Goal: Task Accomplishment & Management: Use online tool/utility

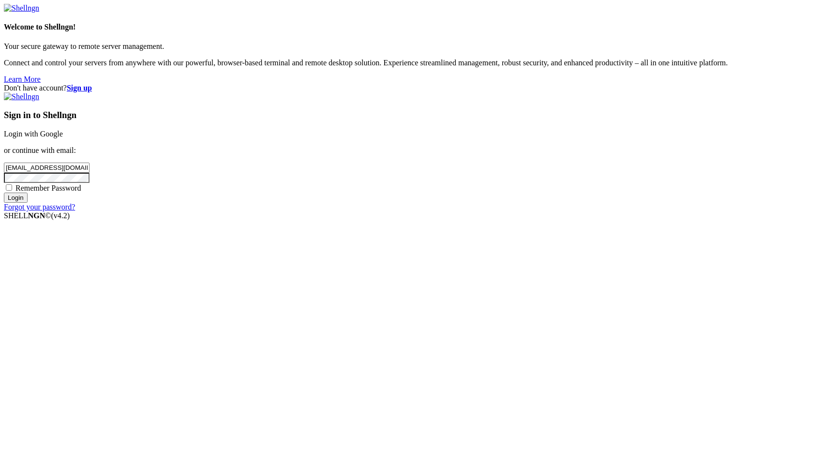
click at [28, 203] on input "Login" at bounding box center [16, 198] width 24 height 10
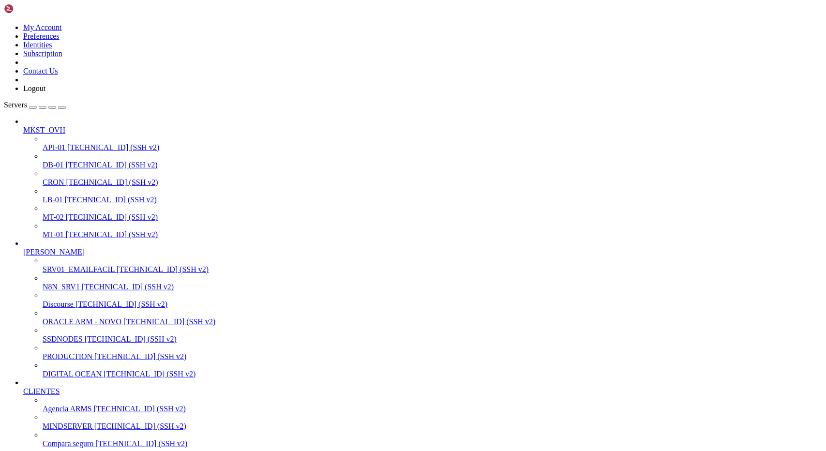
scroll to position [145, 0]
click at [94, 404] on span "[TECHNICAL_ID] (SSH v2)" at bounding box center [140, 408] width 92 height 8
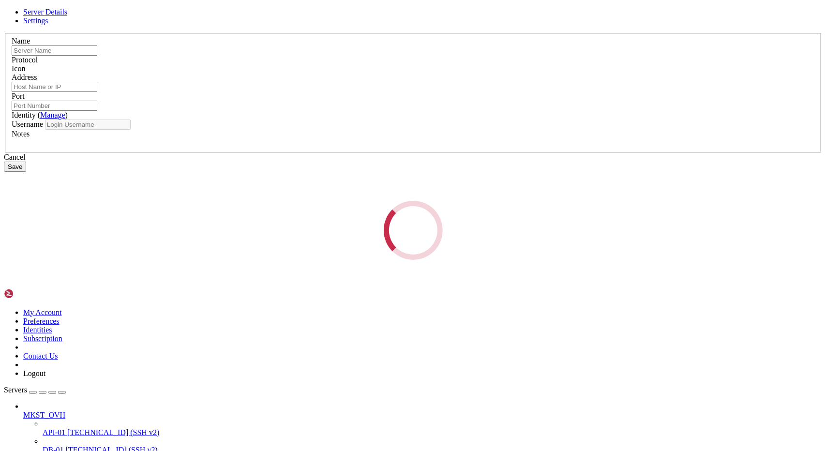
type input "Agencia ARMS"
type input "[TECHNICAL_ID]"
type input "22"
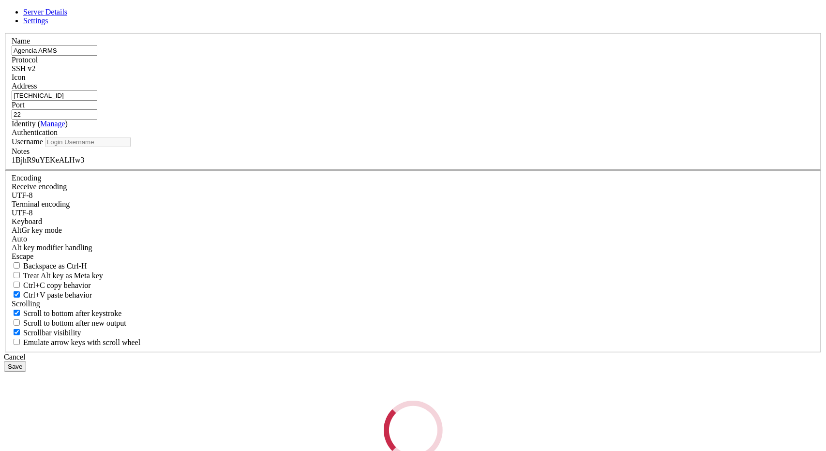
type input "root"
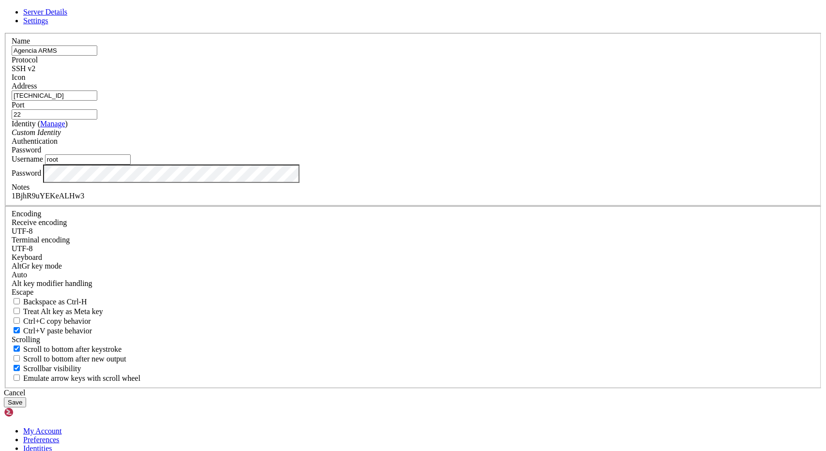
click at [97, 101] on input "[TECHNICAL_ID]" at bounding box center [55, 95] width 86 height 10
click at [471, 388] on div "Cancel" at bounding box center [413, 392] width 818 height 9
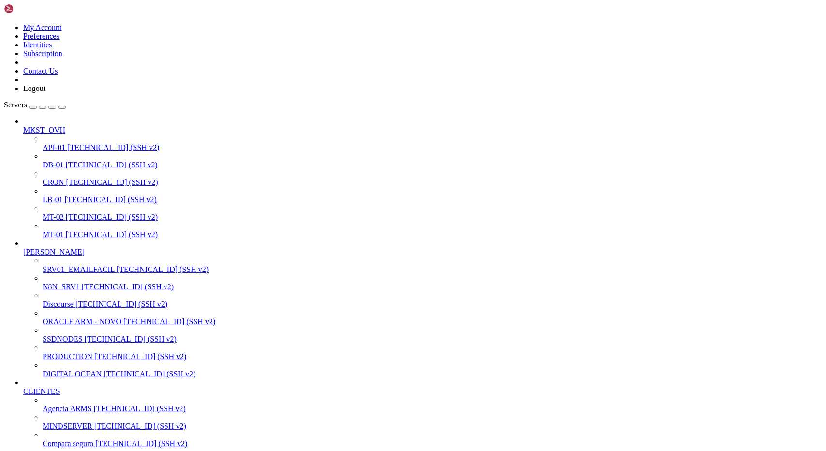
drag, startPoint x: 59, startPoint y: 1245, endPoint x: 85, endPoint y: 1260, distance: 29.7
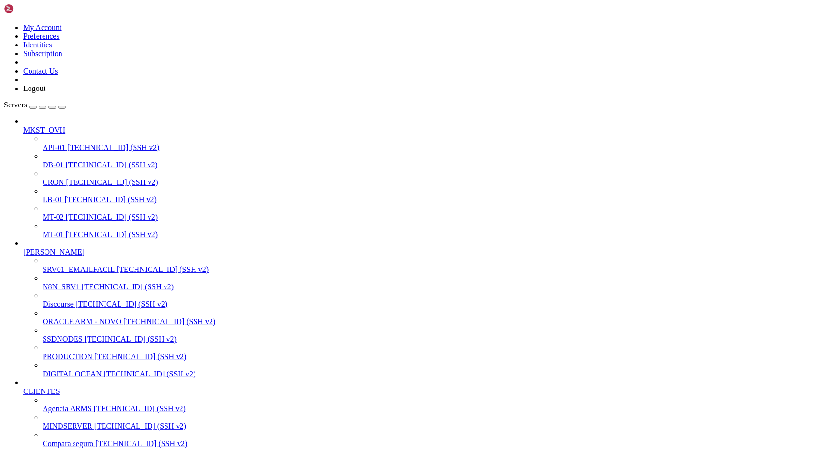
drag, startPoint x: 10, startPoint y: 1092, endPoint x: 186, endPoint y: 1244, distance: 232.6
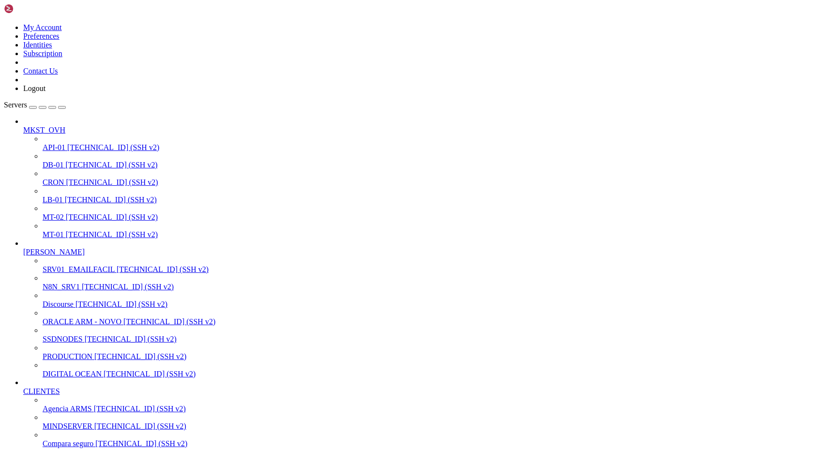
scroll to position [1645, 0]
